Goal: Task Accomplishment & Management: Use online tool/utility

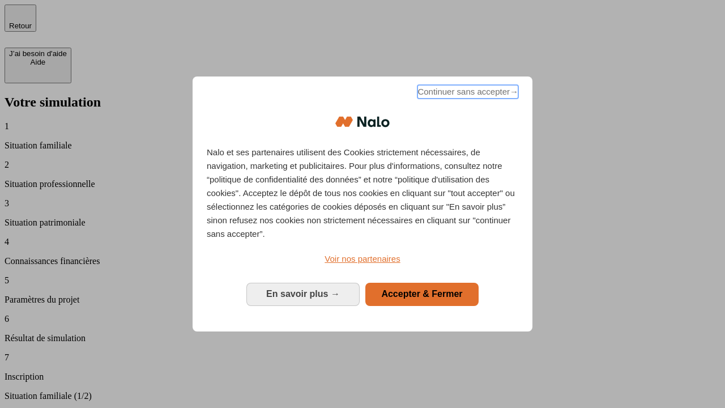
click at [467, 93] on span "Continuer sans accepter →" at bounding box center [467, 92] width 101 height 14
